Goal: Task Accomplishment & Management: Manage account settings

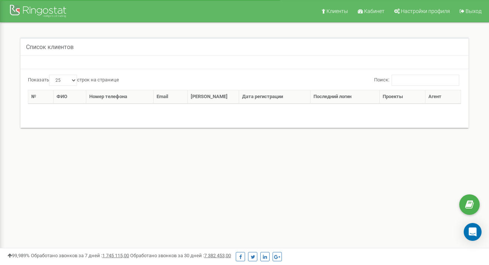
select select "25"
click at [376, 11] on span "Кабинет" at bounding box center [374, 11] width 20 height 6
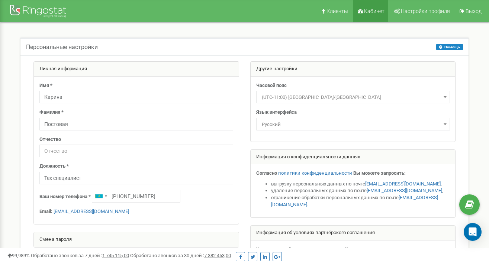
click at [374, 14] on link "Кабинет" at bounding box center [370, 11] width 35 height 22
click at [344, 10] on span "Клиенты" at bounding box center [337, 11] width 22 height 6
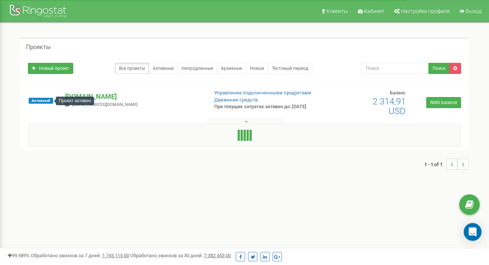
click at [42, 99] on span "Активный" at bounding box center [41, 101] width 25 height 6
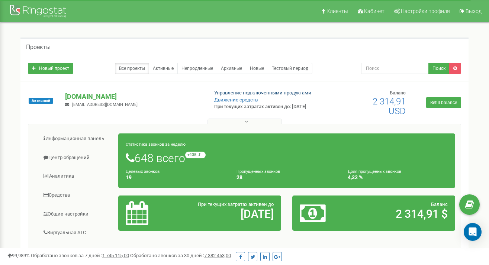
click at [242, 91] on link "Управление подключенными продуктами" at bounding box center [262, 93] width 97 height 6
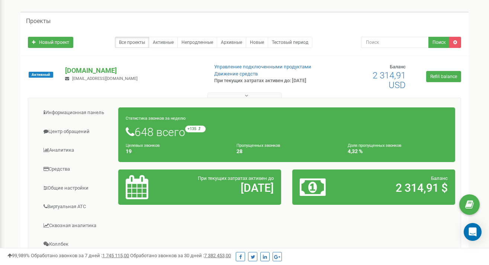
scroll to position [33, 0]
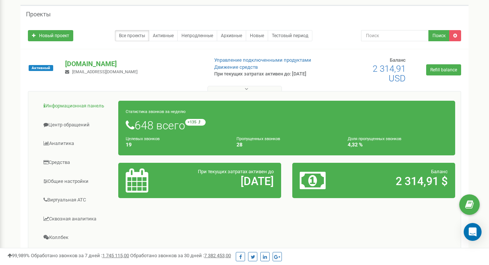
click at [82, 104] on link "Информационная панель" at bounding box center [76, 106] width 85 height 18
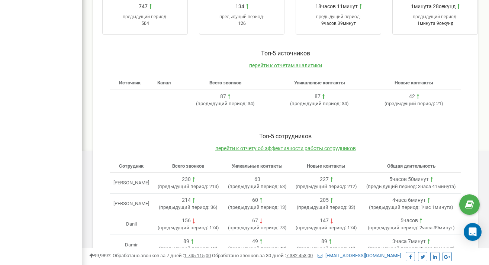
scroll to position [294, 0]
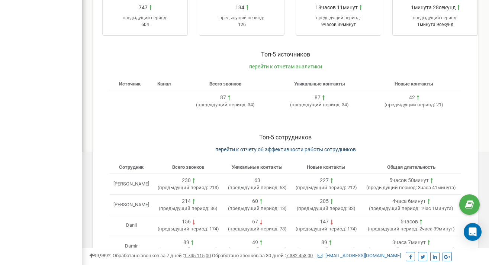
click at [333, 146] on span "перейти к отчету об эффективности работы сотрудников" at bounding box center [285, 149] width 140 height 6
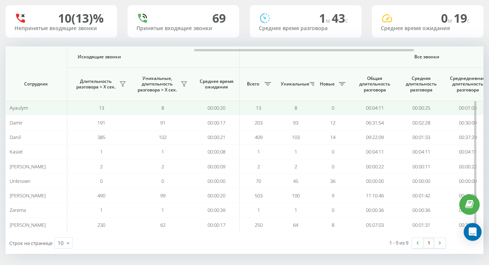
scroll to position [0, 421]
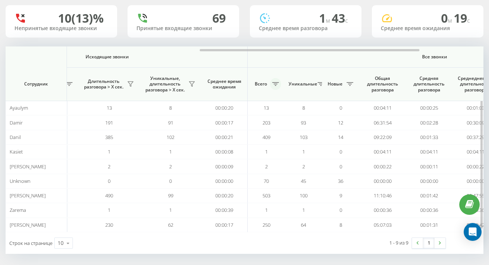
click at [275, 82] on icon at bounding box center [275, 84] width 7 height 4
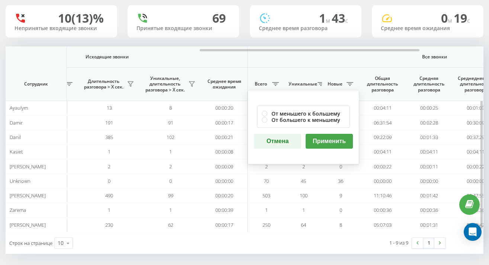
click at [278, 139] on button "Отмена" at bounding box center [277, 141] width 47 height 15
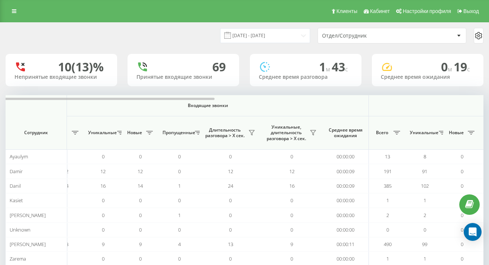
scroll to position [0, 0]
click at [12, 11] on icon at bounding box center [14, 11] width 4 height 5
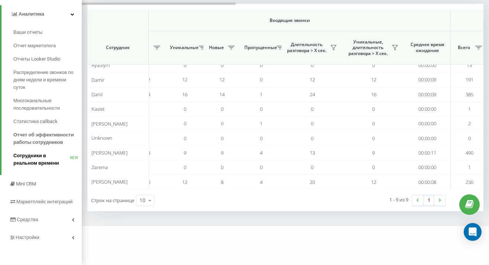
scroll to position [104, 0]
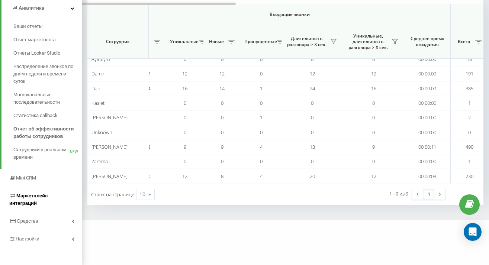
click at [25, 204] on span "Маркетплейс интеграций" at bounding box center [28, 199] width 38 height 13
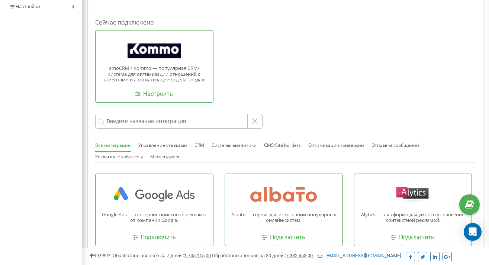
scroll to position [173, 0]
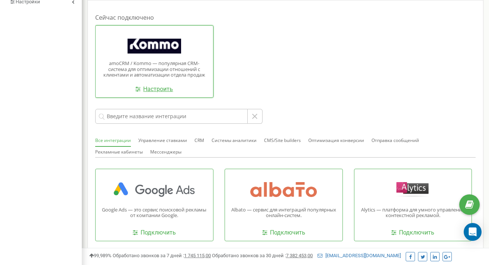
click at [159, 88] on link "Настроить" at bounding box center [154, 89] width 38 height 9
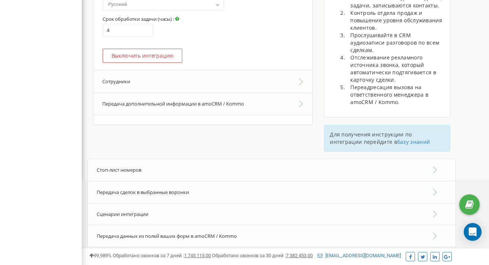
scroll to position [265, 0]
click at [211, 102] on button "Передача дополнительной информации в amoCRM / Kommo" at bounding box center [202, 104] width 219 height 22
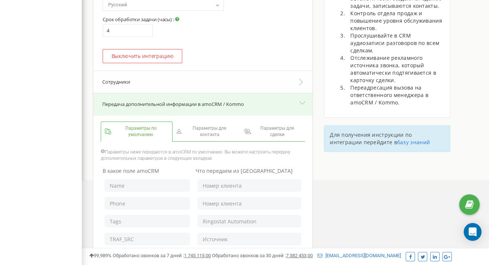
click at [216, 75] on button "Сотрудники" at bounding box center [202, 82] width 219 height 23
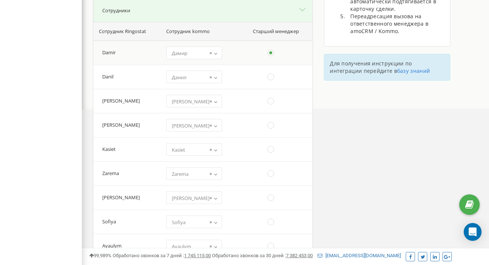
scroll to position [338, 0]
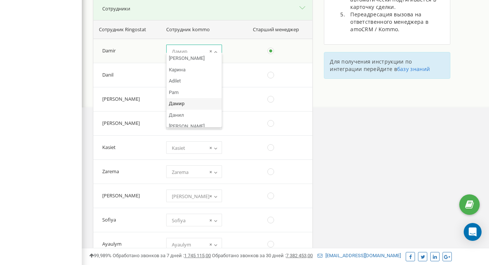
click at [216, 49] on b at bounding box center [216, 51] width 6 height 4
click at [321, 100] on div "Интеграция с amoCRM / Kommo Перейти на новую версию интеграции Portal address :…" at bounding box center [285, 93] width 407 height 558
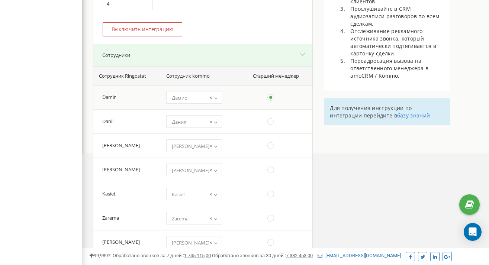
scroll to position [268, 0]
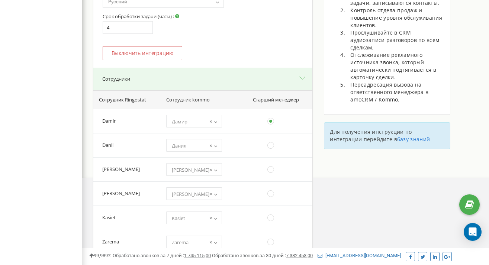
click at [289, 69] on button "Сотрудники" at bounding box center [202, 79] width 219 height 23
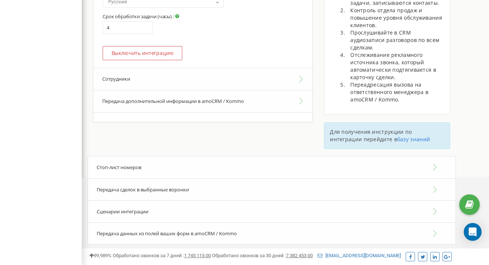
scroll to position [265, 0]
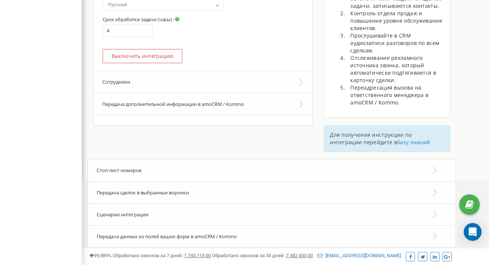
click at [274, 100] on button "Передача дополнительной информации в amoCRM / Kommo" at bounding box center [202, 104] width 219 height 22
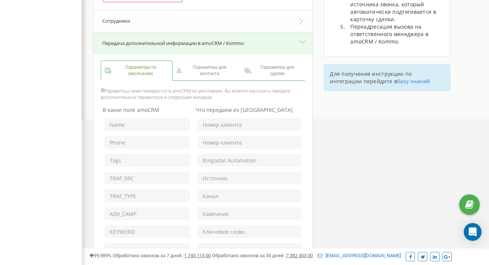
scroll to position [326, 0]
click at [224, 68] on span "Параметры для контакта" at bounding box center [209, 70] width 52 height 13
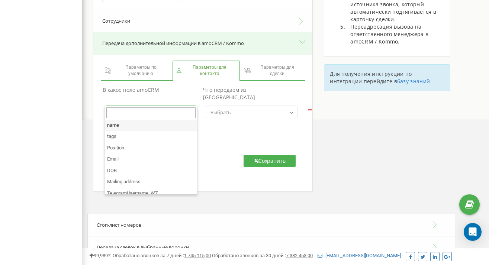
click at [185, 106] on span "Выбрать" at bounding box center [150, 112] width 93 height 13
select select "name"
click at [181, 107] on span "× name" at bounding box center [151, 112] width 88 height 10
click at [227, 107] on span "Выбрать" at bounding box center [251, 112] width 88 height 10
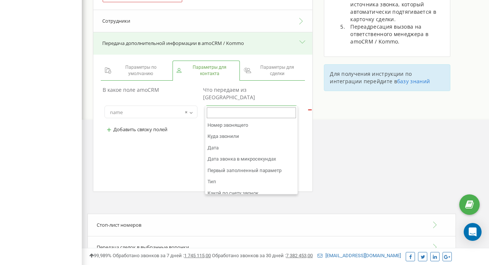
scroll to position [0, 0]
select select "userfield"
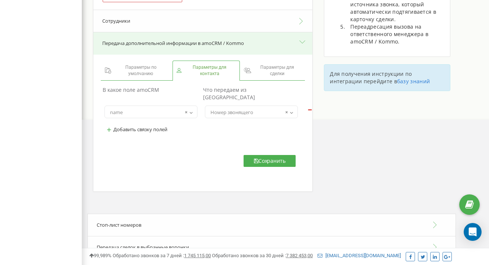
click at [161, 123] on button "+ Добавить связку полей" at bounding box center [136, 129] width 65 height 12
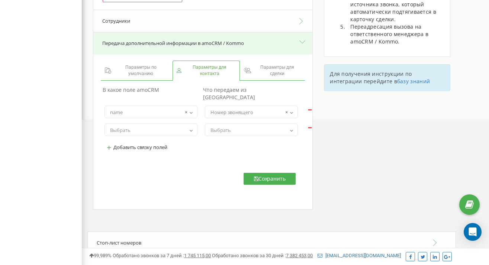
click at [192, 121] on td "name tags Position Email DOB Mailing address TelegramUsername_WZ План покупки С…" at bounding box center [151, 130] width 100 height 18
click at [183, 125] on span "Выбрать" at bounding box center [151, 130] width 88 height 10
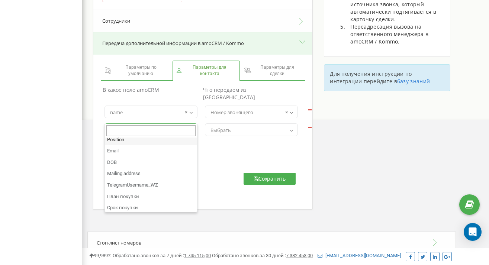
scroll to position [26, 0]
click at [272, 125] on span "Выбрать" at bounding box center [251, 130] width 88 height 10
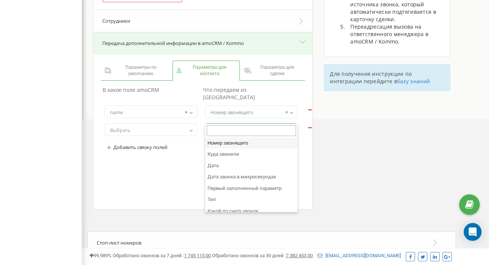
click at [309, 126] on button "-" at bounding box center [309, 126] width 9 height 1
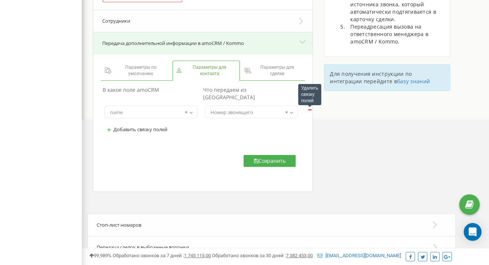
click at [309, 108] on button "-" at bounding box center [309, 108] width 9 height 1
select select
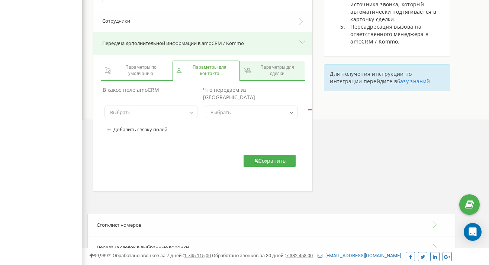
click at [265, 70] on span "Параметры для сделки" at bounding box center [277, 70] width 48 height 13
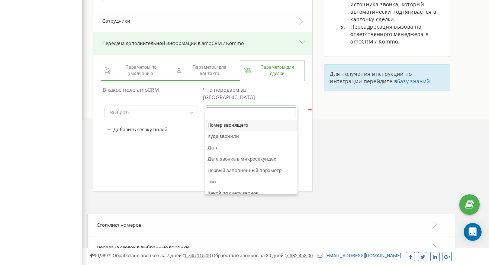
click at [245, 107] on span "Выбрать" at bounding box center [251, 112] width 88 height 10
click at [175, 132] on div "В какое поле amoCRM Что передаем из Ringostat name tags *CS* *! *Case* *TLs* *F…" at bounding box center [202, 114] width 215 height 61
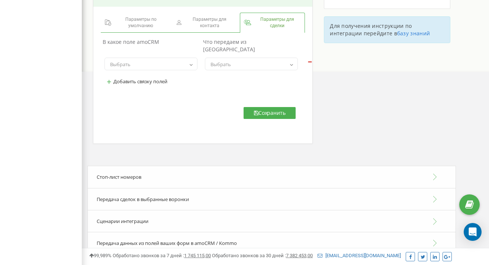
click at [162, 168] on div "Стоп-лист номеров" at bounding box center [271, 177] width 368 height 23
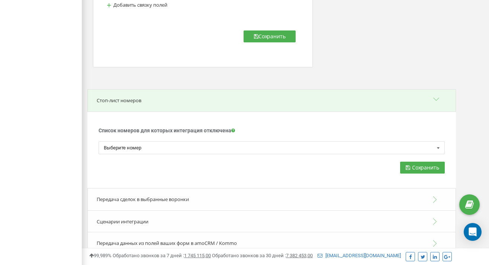
click at [182, 112] on div "Список номеров для которых интеграция отключена Для номеров, добавленных в этом…" at bounding box center [271, 150] width 368 height 77
click at [182, 93] on div "Стоп-лист номеров" at bounding box center [271, 100] width 368 height 23
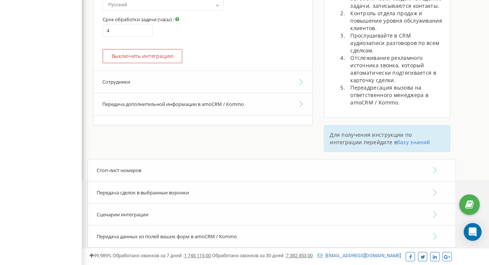
click at [158, 189] on span "Передача сделок в выбранные воронки" at bounding box center [143, 192] width 92 height 7
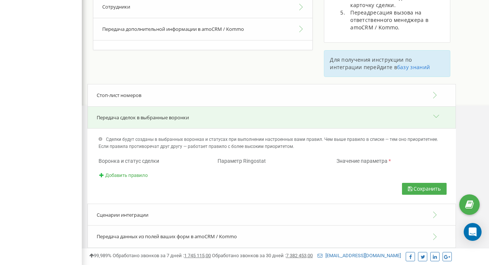
scroll to position [340, 0]
click at [255, 158] on span "Параметр Ringostat" at bounding box center [241, 161] width 48 height 6
click at [390, 158] on span "*" at bounding box center [389, 161] width 2 height 6
click at [384, 159] on div "Значение параметра *" at bounding box center [390, 161] width 119 height 7
click at [121, 173] on span "Добавить правило" at bounding box center [126, 176] width 42 height 6
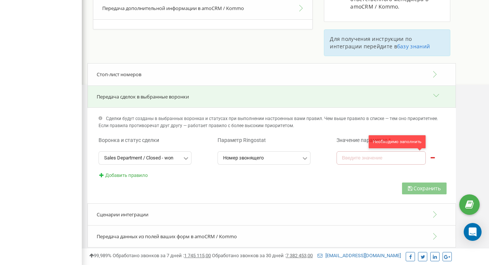
scroll to position [361, 0]
click at [378, 156] on input "text" at bounding box center [380, 158] width 89 height 13
click at [224, 180] on div "Сохранить" at bounding box center [271, 168] width 368 height 71
click at [158, 156] on div "Sales Department / Closed - won" at bounding box center [138, 158] width 69 height 5
click at [227, 156] on div "Номер звонящего" at bounding box center [243, 158] width 40 height 5
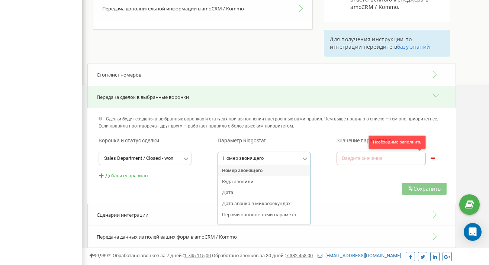
click at [176, 181] on div "Сохранить" at bounding box center [271, 168] width 368 height 71
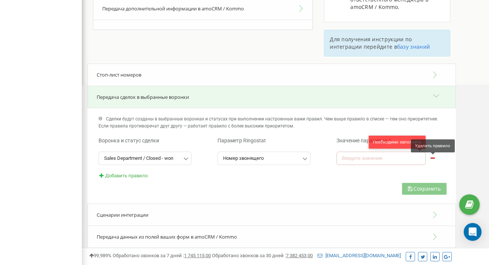
click at [432, 155] on icon at bounding box center [432, 157] width 6 height 5
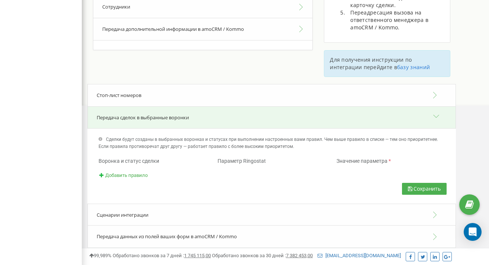
scroll to position [340, 0]
click at [346, 87] on div "Стоп-лист номеров" at bounding box center [271, 95] width 368 height 23
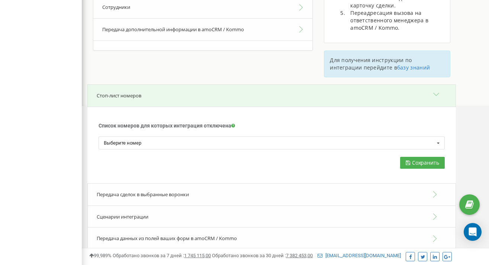
click at [317, 84] on div "Стоп-лист номеров" at bounding box center [271, 95] width 368 height 23
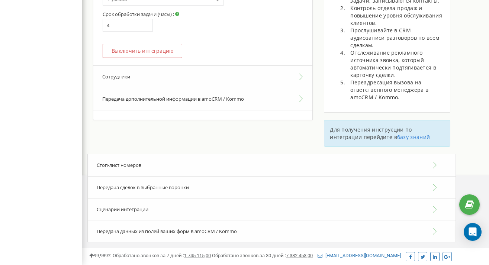
scroll to position [265, 0]
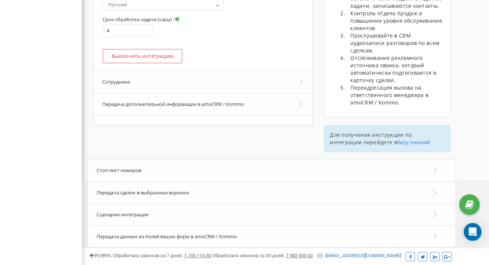
click at [289, 188] on div "Передача сделок в выбранные воронки" at bounding box center [271, 192] width 368 height 23
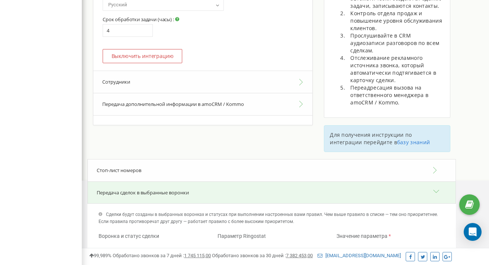
click at [283, 187] on div "Передача сделок в выбранные воронки" at bounding box center [271, 192] width 368 height 23
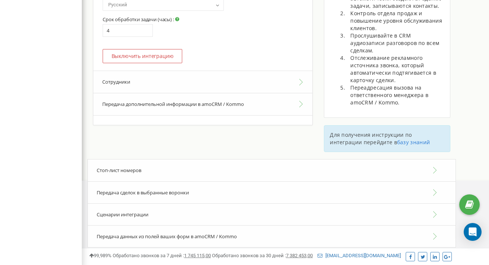
click at [273, 211] on div "Сценарии интеграции" at bounding box center [271, 214] width 368 height 23
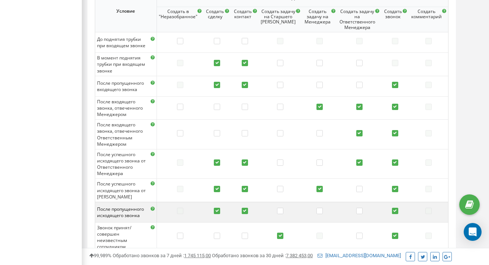
scroll to position [527, 0]
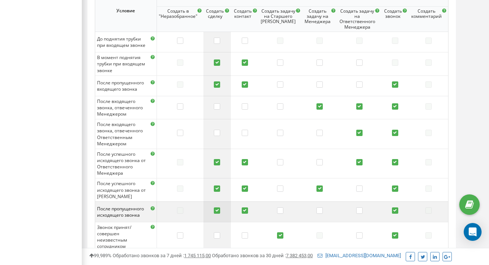
click at [220, 207] on label at bounding box center [217, 210] width 6 height 7
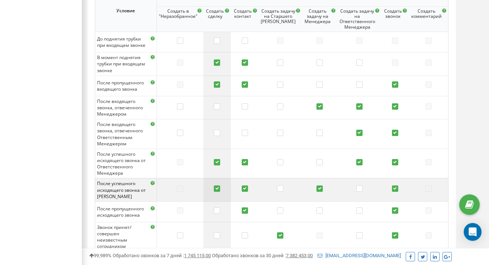
click at [220, 185] on label at bounding box center [217, 188] width 6 height 7
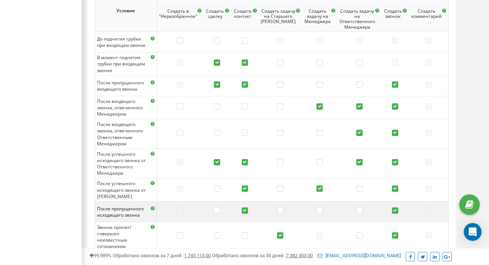
click at [248, 207] on label at bounding box center [245, 210] width 6 height 7
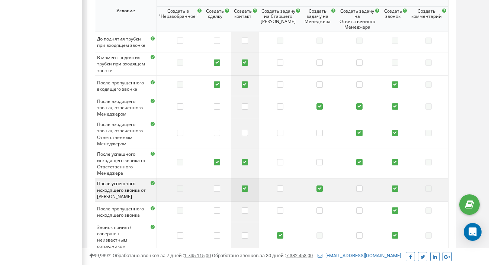
click at [248, 185] on label at bounding box center [245, 188] width 6 height 7
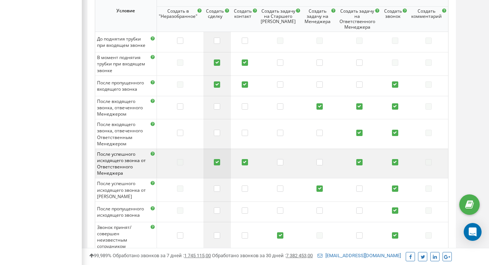
click at [220, 159] on label at bounding box center [217, 162] width 6 height 7
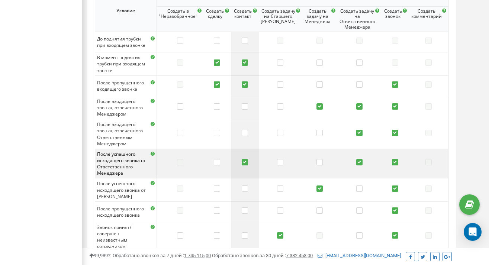
click at [248, 159] on label at bounding box center [245, 162] width 6 height 7
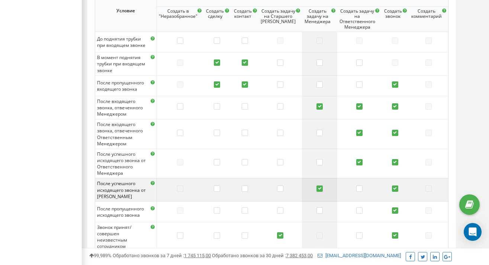
click at [323, 185] on label at bounding box center [319, 188] width 6 height 7
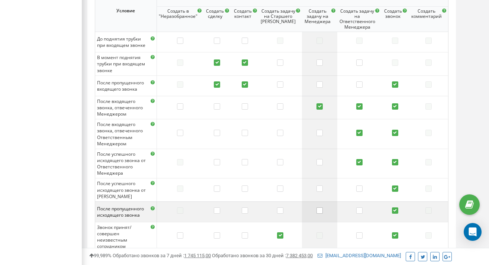
click at [323, 207] on label at bounding box center [319, 210] width 6 height 7
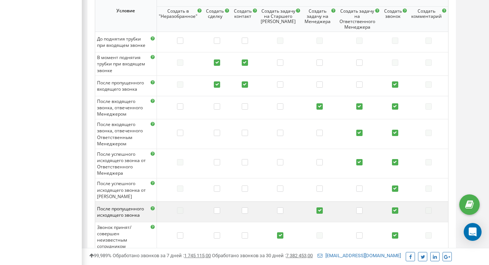
click at [323, 207] on label at bounding box center [319, 210] width 6 height 7
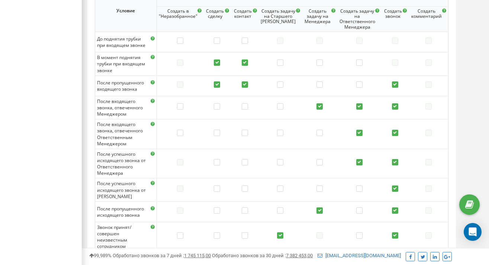
click at [323, 207] on label at bounding box center [319, 210] width 6 height 7
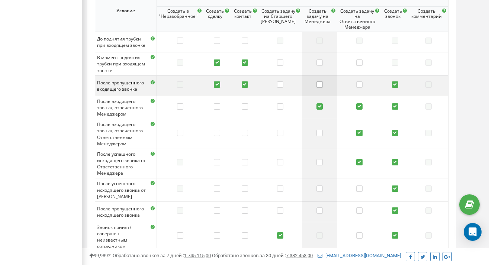
click at [323, 81] on label at bounding box center [319, 84] width 6 height 7
drag, startPoint x: 331, startPoint y: 91, endPoint x: 325, endPoint y: 76, distance: 15.9
click at [323, 81] on label at bounding box center [319, 84] width 6 height 7
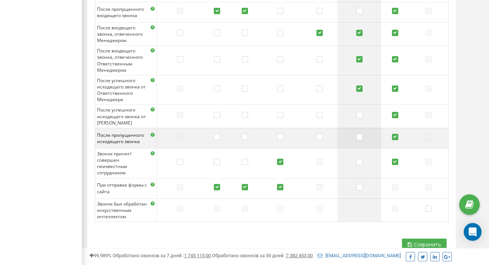
scroll to position [600, 0]
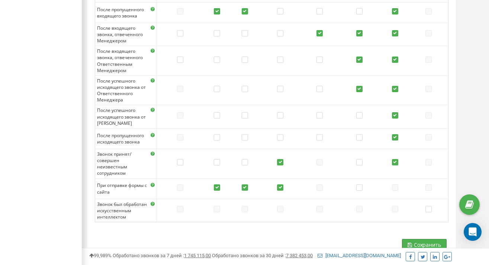
click at [415, 241] on span "Сохранить" at bounding box center [427, 244] width 27 height 7
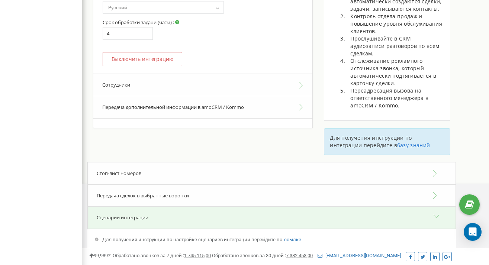
scroll to position [242, 0]
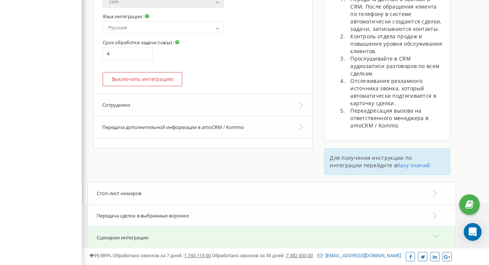
click at [261, 117] on button "Передача дополнительной информации в amoCRM / Kommo" at bounding box center [202, 127] width 219 height 22
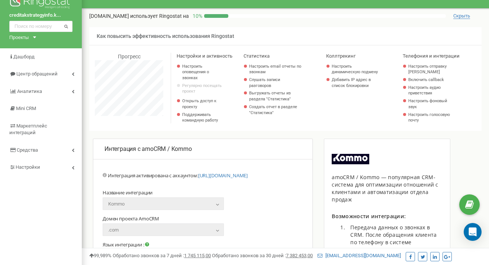
scroll to position [0, 0]
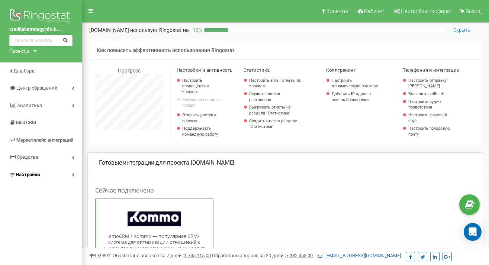
click at [27, 175] on span "Настройки" at bounding box center [28, 175] width 24 height 6
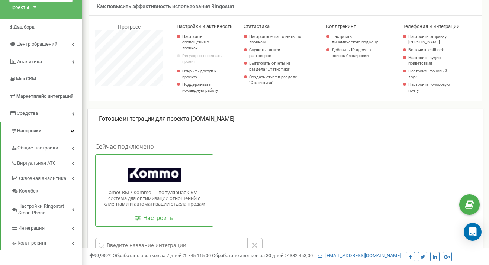
scroll to position [46, 0]
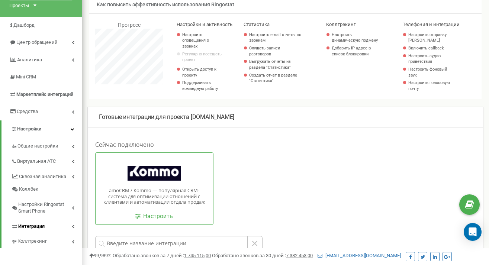
click at [44, 223] on span "Интеграция" at bounding box center [31, 226] width 26 height 7
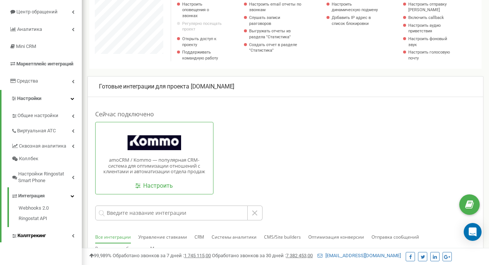
scroll to position [83, 0]
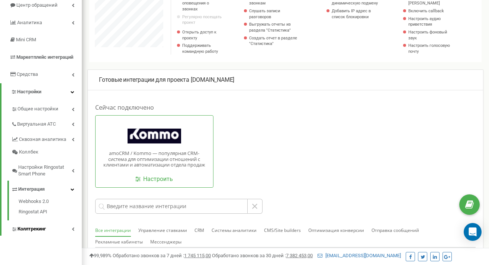
click at [44, 226] on span "Коллтрекинг" at bounding box center [31, 229] width 28 height 7
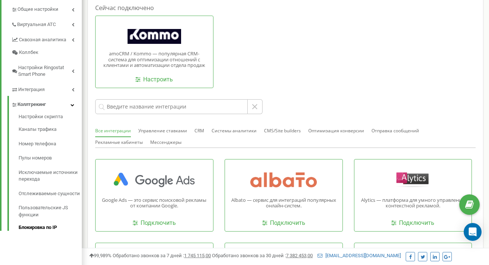
scroll to position [186, 0]
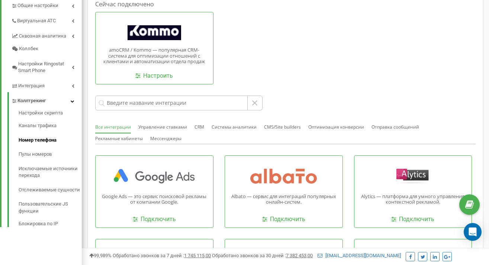
click at [43, 133] on link "Номер телефона" at bounding box center [50, 140] width 63 height 14
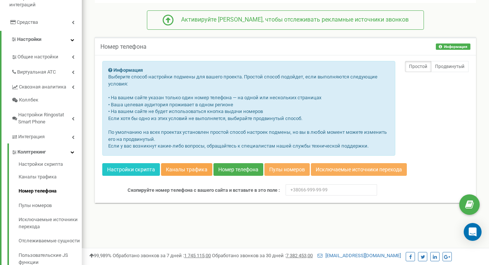
scroll to position [142, 0]
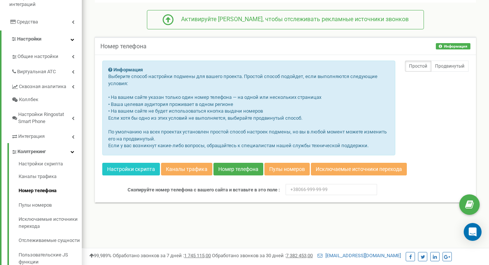
click at [182, 203] on div "Номер телефона Информация Информация Применить настройки Информация Выберите сп…" at bounding box center [285, 124] width 392 height 175
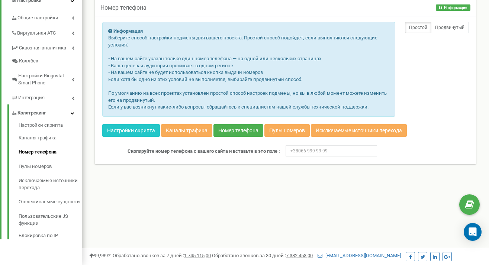
scroll to position [181, 0]
click at [48, 159] on link "Пулы номеров" at bounding box center [50, 166] width 63 height 14
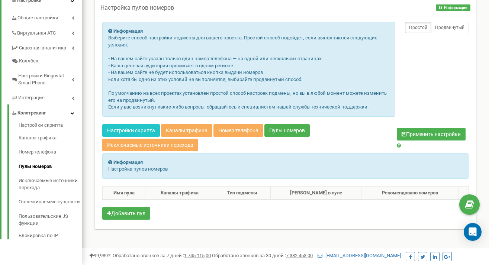
scroll to position [181, 0]
click at [24, 230] on link "Блокировка по IP" at bounding box center [50, 234] width 63 height 9
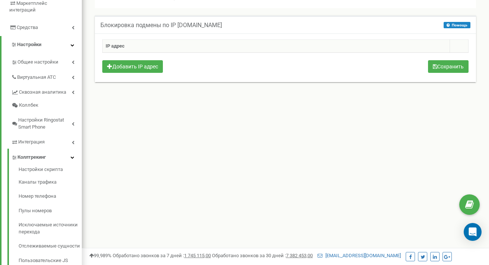
scroll to position [123, 0]
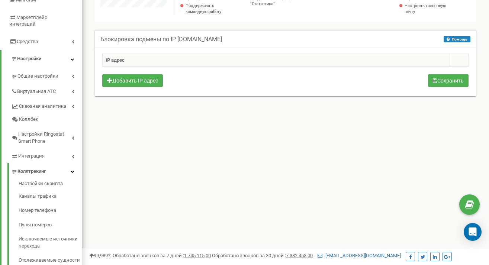
click at [43, 168] on span "Коллтрекинг" at bounding box center [31, 171] width 28 height 7
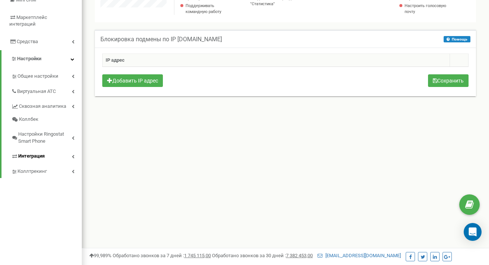
click at [42, 153] on span "Интеграция" at bounding box center [31, 156] width 26 height 7
click at [46, 148] on link "Интеграция" at bounding box center [46, 155] width 71 height 15
click at [45, 131] on span "Настройки Ringostat Smart Phone" at bounding box center [45, 138] width 54 height 14
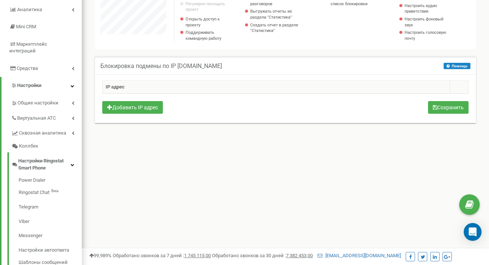
scroll to position [97, 0]
click at [55, 157] on span "Настройки Ringostat Smart Phone" at bounding box center [44, 164] width 52 height 14
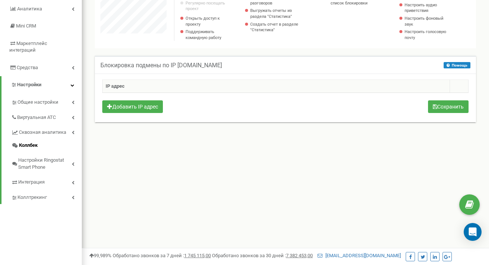
click at [55, 139] on link "Коллбек" at bounding box center [46, 145] width 71 height 13
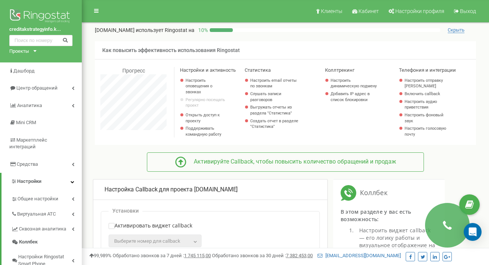
scroll to position [762, 407]
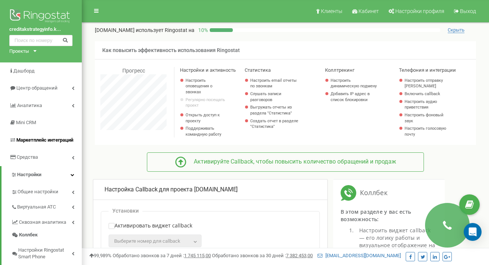
click at [37, 137] on span "Маркетплейс интеграций" at bounding box center [44, 140] width 57 height 6
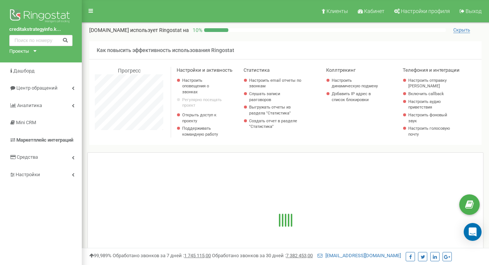
scroll to position [446, 407]
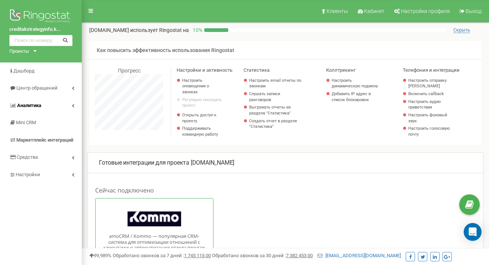
click at [32, 105] on span "Аналитика" at bounding box center [29, 106] width 24 height 6
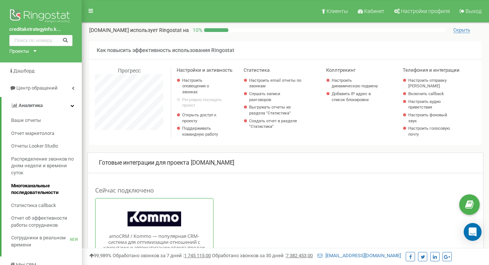
scroll to position [13, 0]
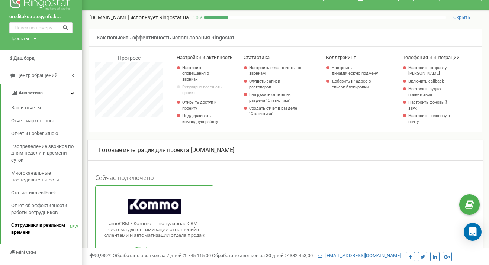
click at [24, 222] on span "Сотрудники в реальном времени" at bounding box center [40, 229] width 59 height 14
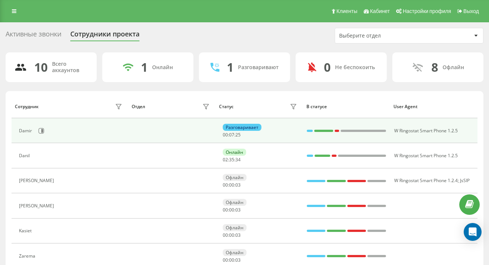
click at [249, 125] on div "Разговаривает" at bounding box center [242, 127] width 39 height 7
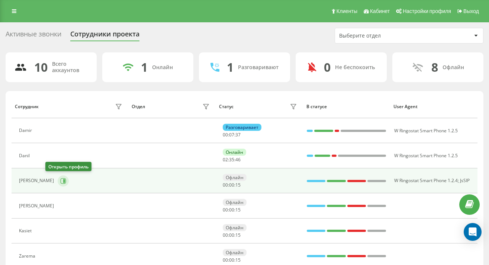
click at [58, 184] on button at bounding box center [63, 180] width 11 height 11
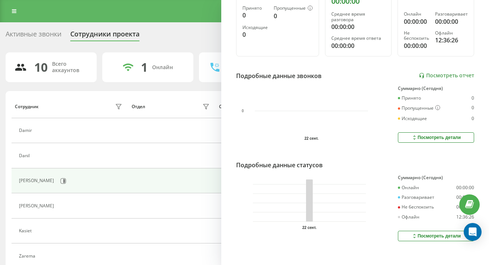
scroll to position [122, 0]
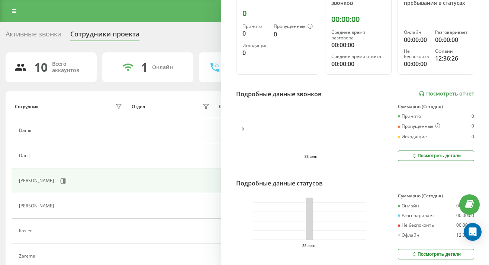
click at [130, 176] on td at bounding box center [171, 180] width 87 height 25
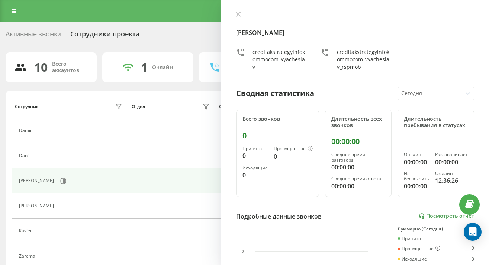
scroll to position [0, 0]
click at [241, 16] on button at bounding box center [238, 14] width 10 height 7
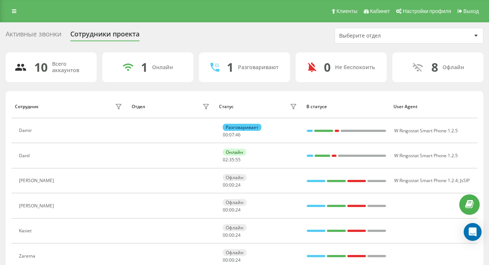
click at [136, 108] on div "Отдел" at bounding box center [138, 106] width 13 height 5
click at [364, 36] on div "Выберите отдел" at bounding box center [383, 36] width 89 height 6
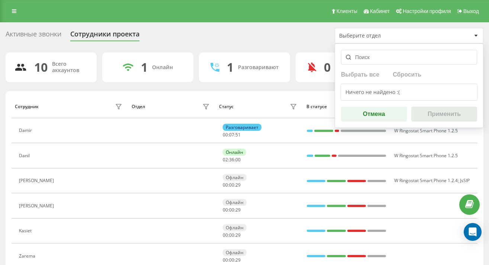
click at [353, 113] on button "Отмена" at bounding box center [374, 114] width 66 height 15
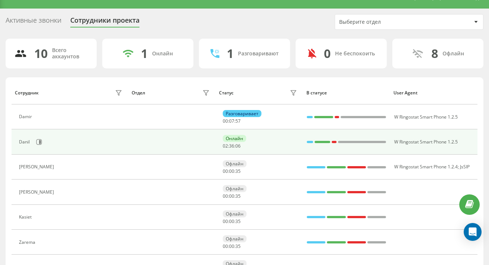
scroll to position [27, 0]
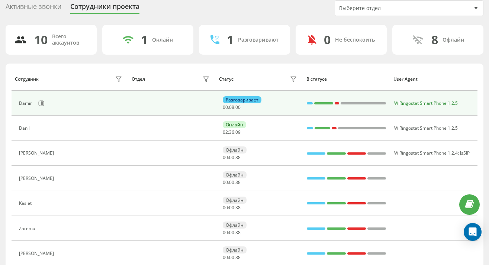
click at [406, 104] on span "W Ringostat Smart Phone 1.2.5" at bounding box center [426, 103] width 64 height 6
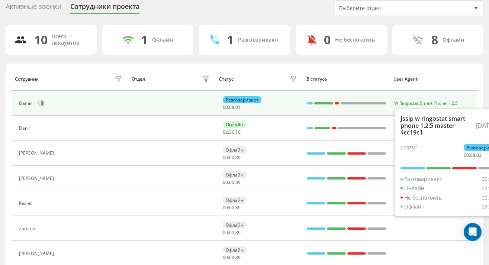
click at [255, 101] on div "Разговаривает" at bounding box center [242, 99] width 39 height 7
